Goal: Information Seeking & Learning: Learn about a topic

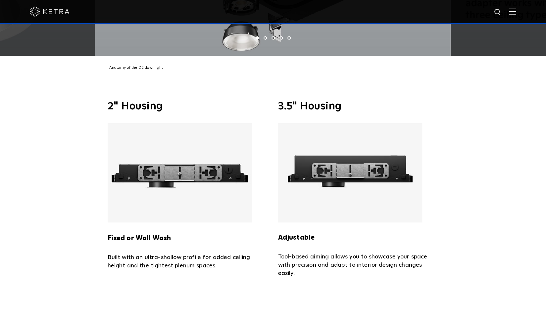
scroll to position [1407, 0]
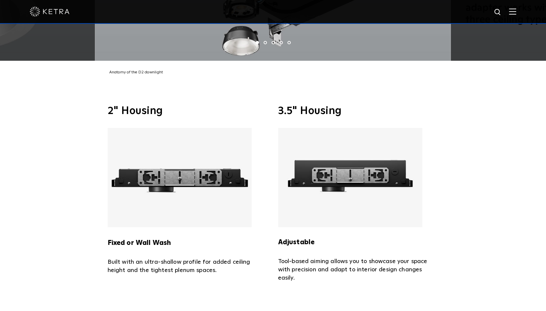
click at [501, 12] on img at bounding box center [498, 12] width 8 height 8
type input "pinhole"
click at [477, 7] on button "Search" at bounding box center [482, 12] width 10 height 10
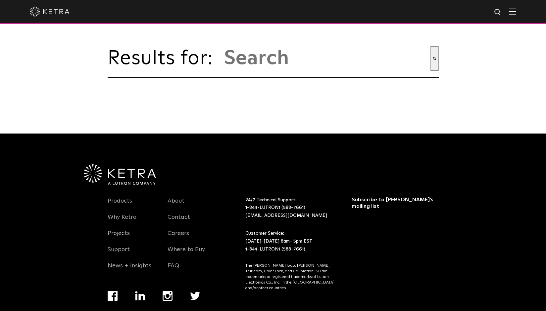
type input "pinhole"
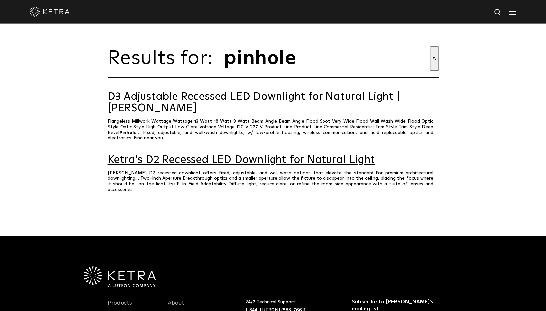
click at [255, 155] on link "Ketra's D2 Recessed LED Downlight for Natural Light" at bounding box center [273, 161] width 331 height 12
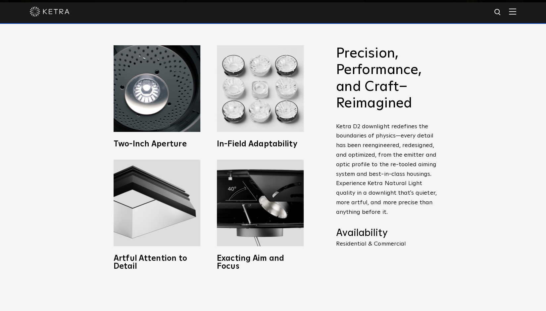
scroll to position [310, 0]
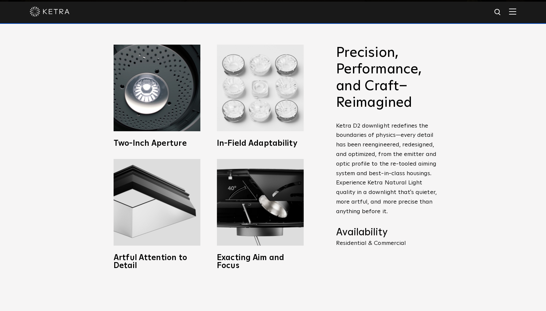
click at [271, 94] on img at bounding box center [260, 88] width 87 height 87
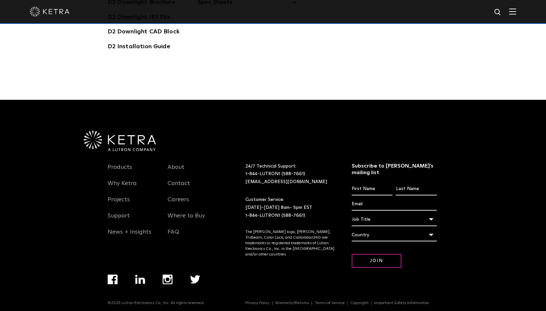
scroll to position [1993, 0]
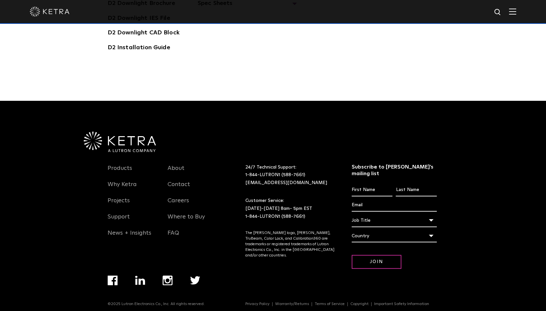
click at [337, 116] on div at bounding box center [273, 126] width 384 height 51
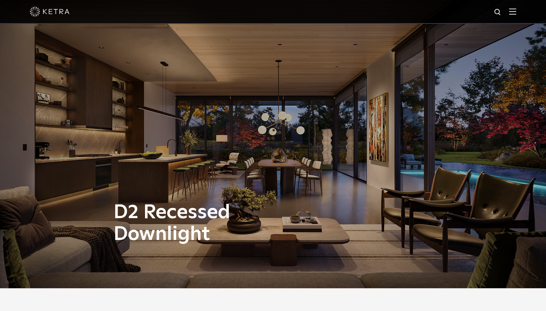
scroll to position [0, 0]
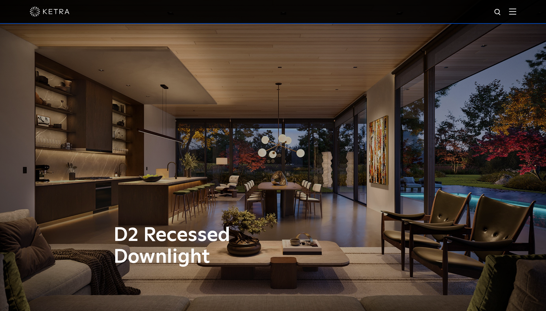
click at [516, 11] on img at bounding box center [512, 11] width 7 height 6
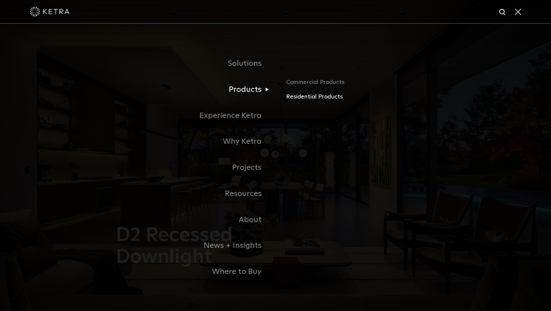
click at [305, 96] on link "Residential Products" at bounding box center [363, 97] width 155 height 10
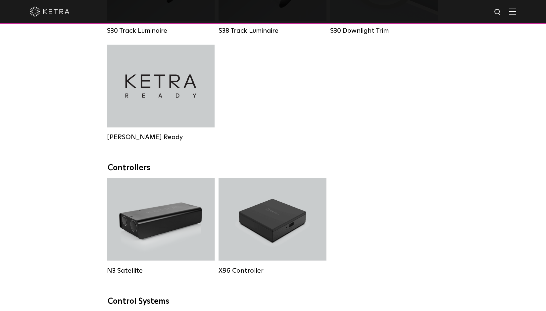
scroll to position [607, 0]
